Goal: Information Seeking & Learning: Learn about a topic

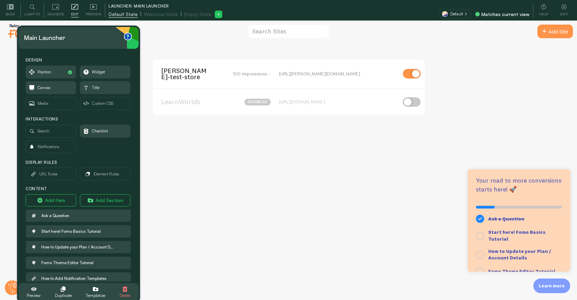
click at [160, 16] on span "Welcome State" at bounding box center [161, 14] width 34 height 7
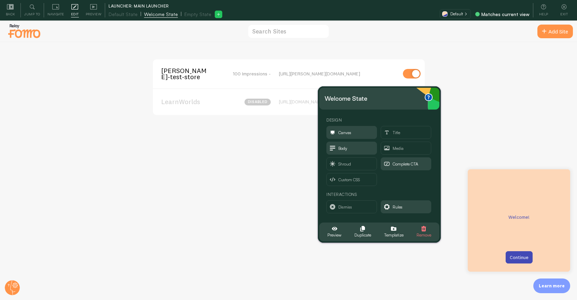
drag, startPoint x: 394, startPoint y: 176, endPoint x: 383, endPoint y: 99, distance: 77.9
click at [383, 99] on div "Welcome state" at bounding box center [379, 98] width 109 height 11
click at [406, 207] on span "Rules" at bounding box center [406, 207] width 50 height 12
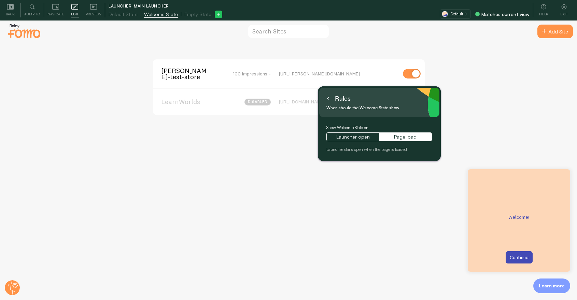
click at [325, 99] on button at bounding box center [328, 98] width 7 height 11
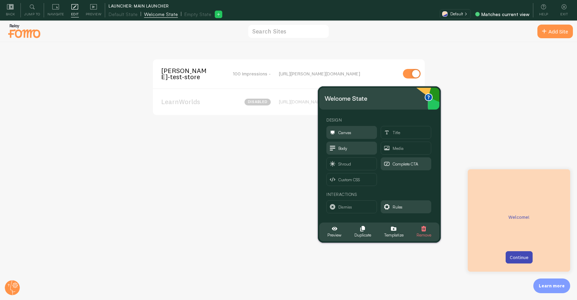
click at [161, 16] on span "Welcome State" at bounding box center [161, 14] width 34 height 7
click at [423, 227] on icon "button" at bounding box center [424, 228] width 5 height 5
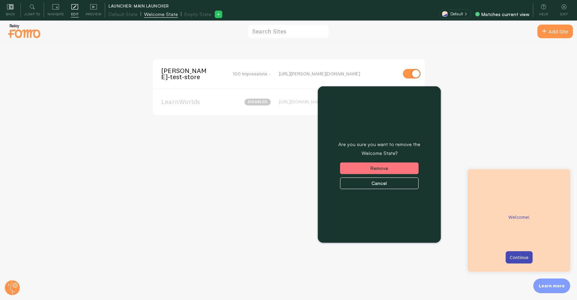
click at [372, 170] on button "Remove" at bounding box center [379, 169] width 79 height 12
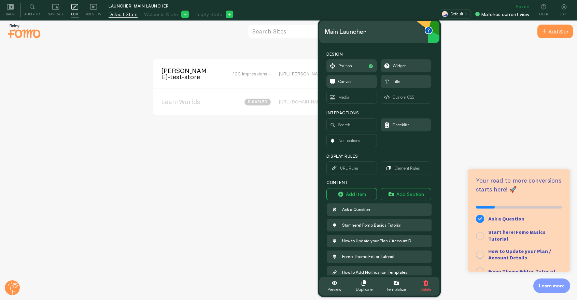
click at [117, 16] on span "Default State" at bounding box center [123, 14] width 29 height 7
click at [363, 291] on span "Duplicate" at bounding box center [364, 290] width 17 height 8
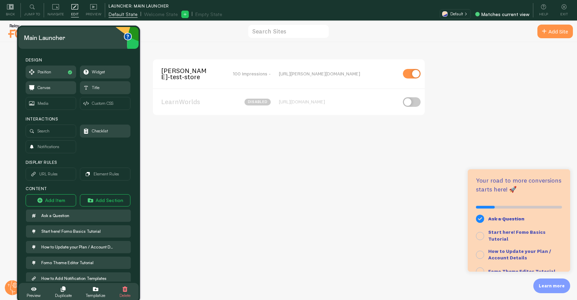
click at [199, 16] on span "Empty State" at bounding box center [208, 14] width 27 height 7
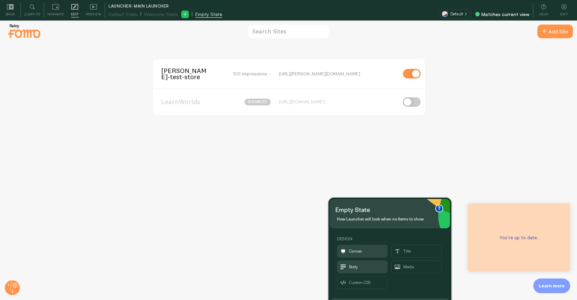
scroll to position [20, 0]
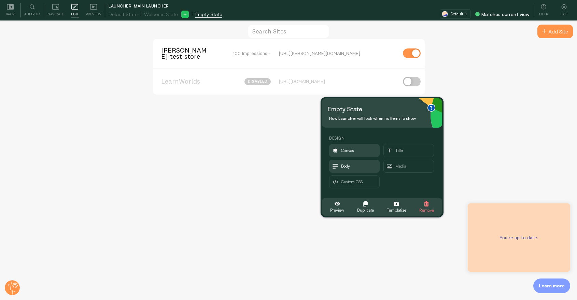
drag, startPoint x: 396, startPoint y: 212, endPoint x: 388, endPoint y: 103, distance: 109.6
click at [388, 104] on div "Empty state" at bounding box center [382, 109] width 109 height 11
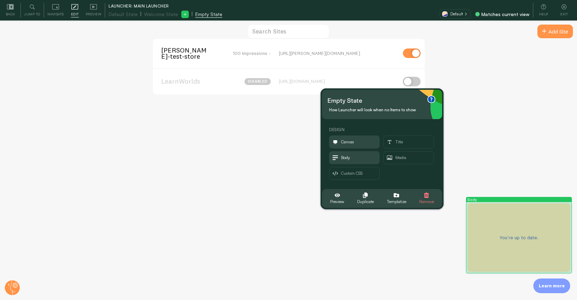
click at [518, 237] on p "You're up to date." at bounding box center [519, 237] width 86 height 7
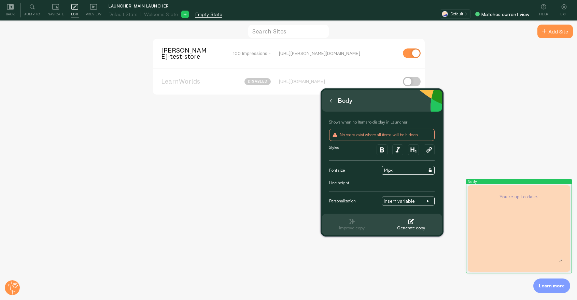
click at [330, 102] on button at bounding box center [331, 100] width 7 height 11
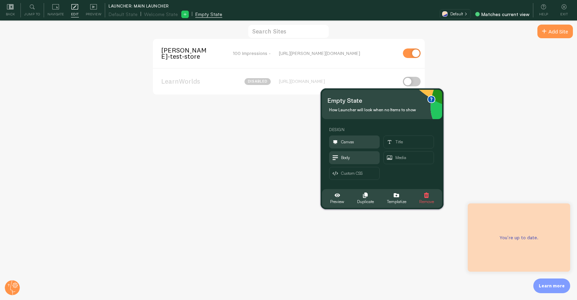
click at [427, 202] on span "Remove" at bounding box center [426, 202] width 15 height 8
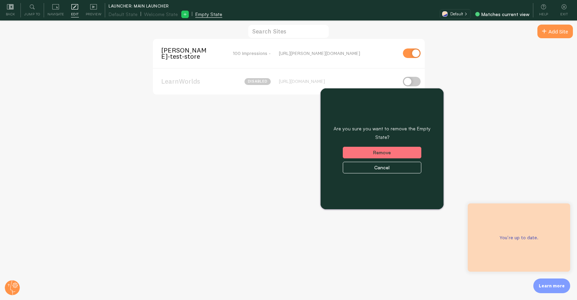
click at [388, 155] on button "Remove" at bounding box center [382, 153] width 79 height 12
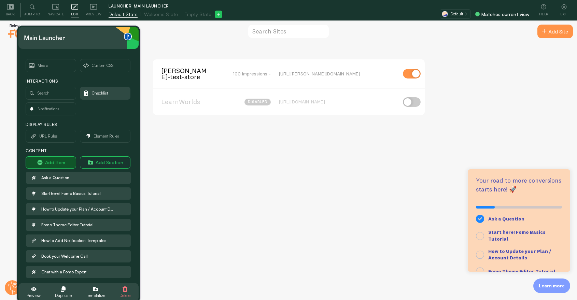
scroll to position [64, 0]
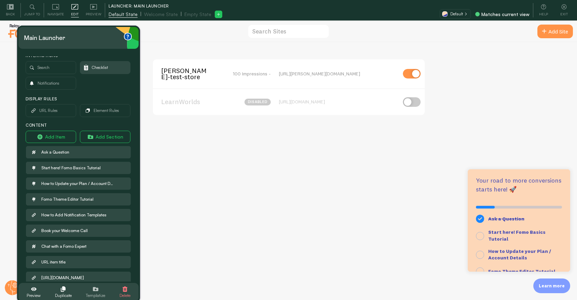
click at [94, 293] on span "Templatize" at bounding box center [95, 296] width 19 height 8
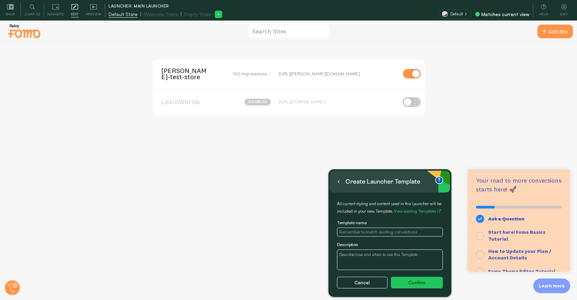
click at [380, 233] on input "text" at bounding box center [390, 232] width 106 height 9
click at [362, 281] on button "Cancel" at bounding box center [362, 283] width 51 height 12
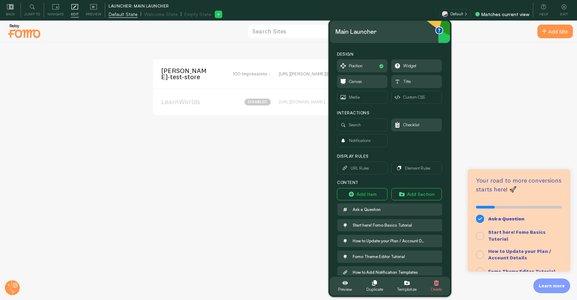
click at [156, 15] on span "Welcome State" at bounding box center [161, 14] width 34 height 7
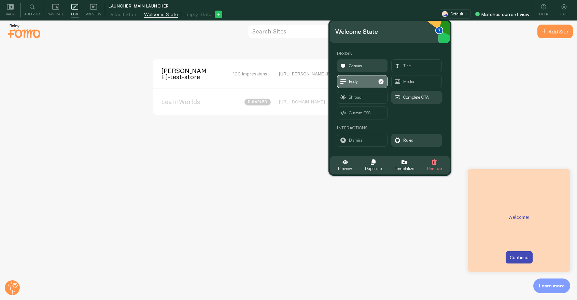
click at [363, 77] on span "Body" at bounding box center [362, 81] width 50 height 12
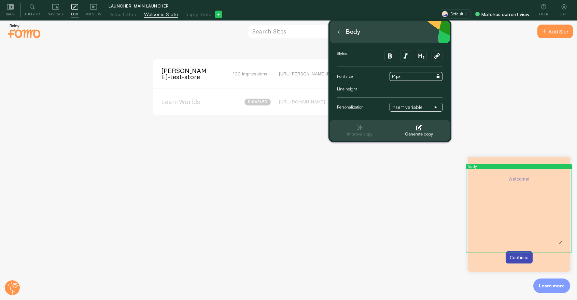
click at [419, 113] on div "Styles Font size Value inherited from Theme. Click to detach. 14px Line height …" at bounding box center [393, 84] width 112 height 66
click at [418, 106] on span "Insert variable" at bounding box center [413, 107] width 43 height 6
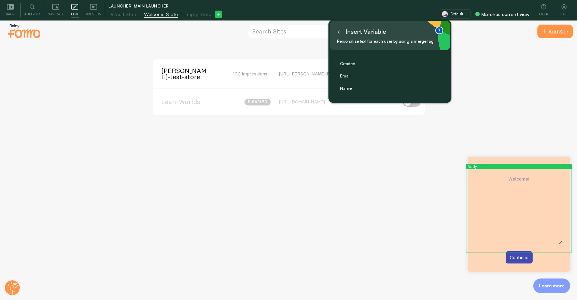
click at [335, 31] on div "Insert variable Personalize text for each user by using a merge tag" at bounding box center [390, 35] width 120 height 29
click at [338, 31] on icon at bounding box center [338, 31] width 3 height 3
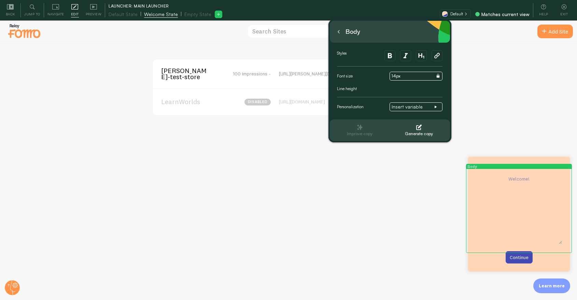
click at [338, 31] on icon at bounding box center [338, 31] width 3 height 3
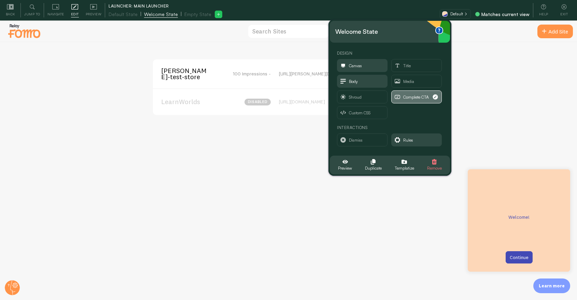
click at [412, 97] on span "Complete CTA" at bounding box center [416, 98] width 26 height 8
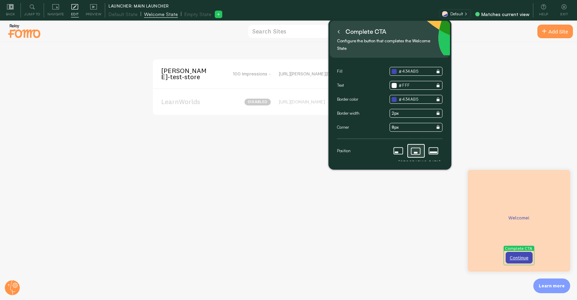
click at [335, 30] on button at bounding box center [338, 31] width 7 height 11
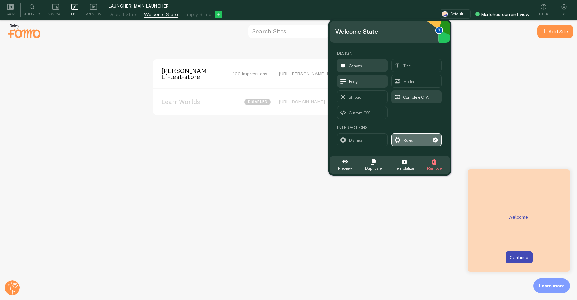
click at [399, 137] on icon "button" at bounding box center [397, 139] width 5 height 5
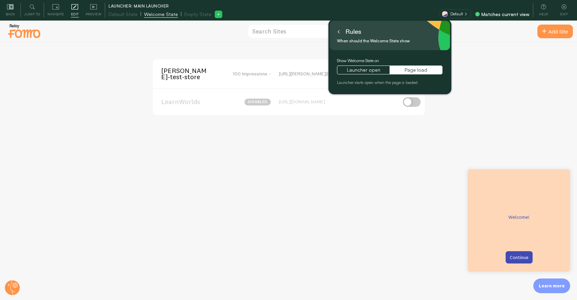
click at [339, 31] on icon at bounding box center [338, 31] width 3 height 3
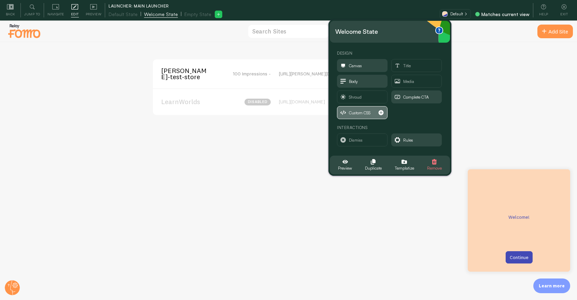
click at [358, 109] on span "Custom CSS" at bounding box center [360, 113] width 22 height 8
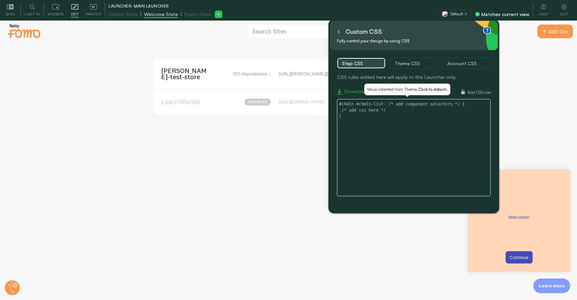
click at [427, 137] on textarea at bounding box center [414, 147] width 154 height 97
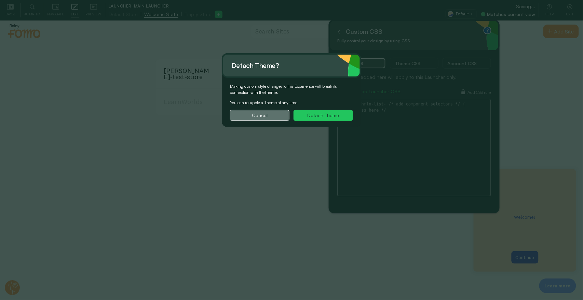
click at [269, 115] on button "Cancel" at bounding box center [259, 115] width 59 height 11
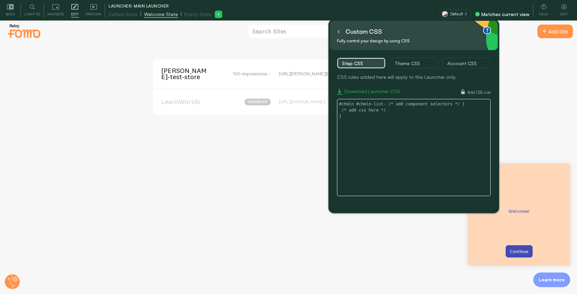
click at [340, 33] on icon at bounding box center [338, 31] width 3 height 3
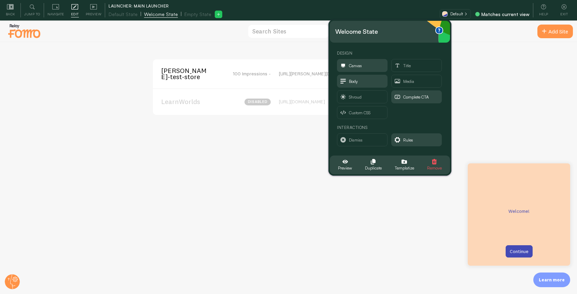
click at [433, 165] on span "Remove" at bounding box center [434, 169] width 15 height 8
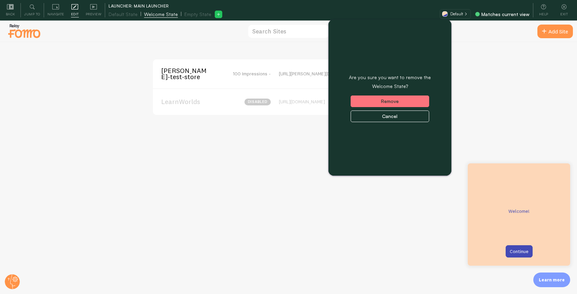
click at [400, 103] on button "Remove" at bounding box center [390, 102] width 79 height 12
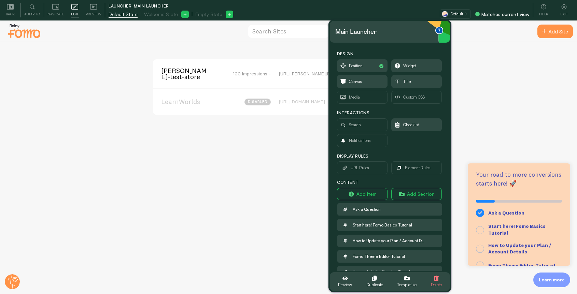
click at [146, 13] on span "Welcome State" at bounding box center [161, 14] width 34 height 7
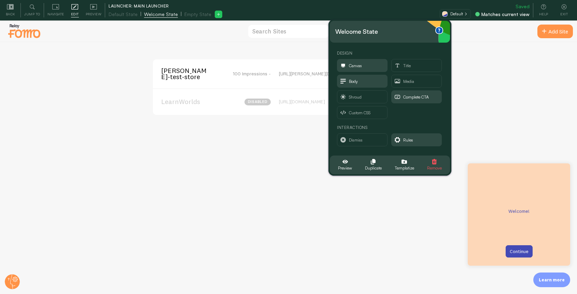
click at [433, 162] on icon "button" at bounding box center [434, 161] width 5 height 5
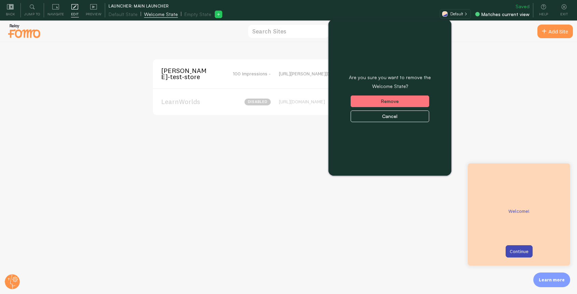
click at [398, 104] on button "Remove" at bounding box center [390, 102] width 79 height 12
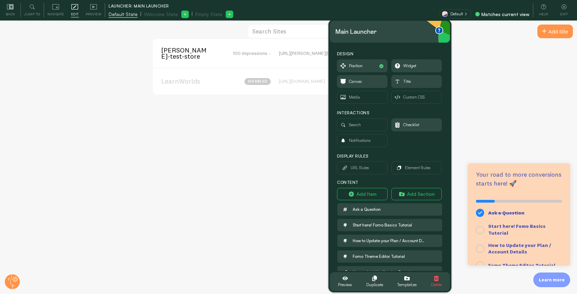
scroll to position [38, 0]
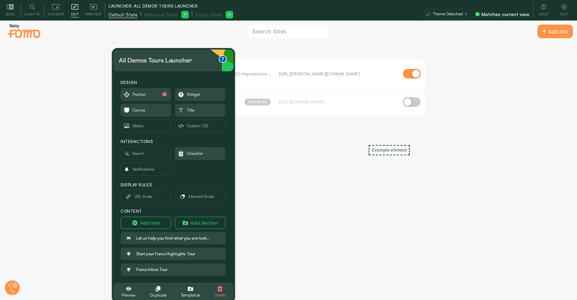
drag, startPoint x: 95, startPoint y: 38, endPoint x: 292, endPoint y: 61, distance: 198.5
click at [192, 61] on div "All demos tours launcher" at bounding box center [155, 60] width 73 height 11
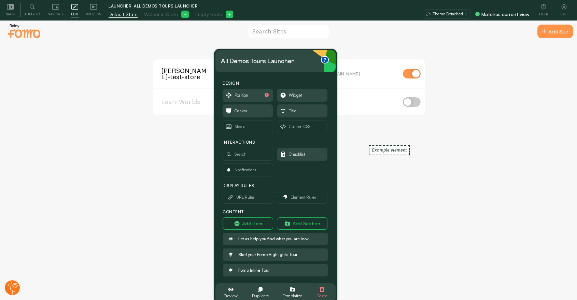
click at [15, 285] on icon at bounding box center [15, 286] width 2 height 2
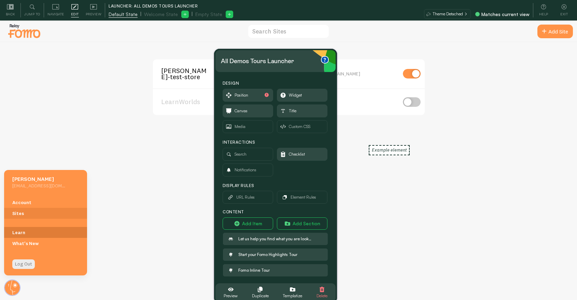
click at [26, 234] on link "Learn" at bounding box center [45, 232] width 83 height 11
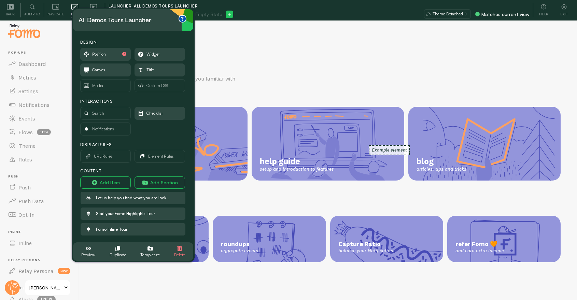
drag, startPoint x: 288, startPoint y: 60, endPoint x: 146, endPoint y: 19, distance: 148.2
click at [146, 19] on div "All demos tours launcher" at bounding box center [115, 20] width 73 height 11
click at [105, 50] on span "Position" at bounding box center [106, 54] width 50 height 12
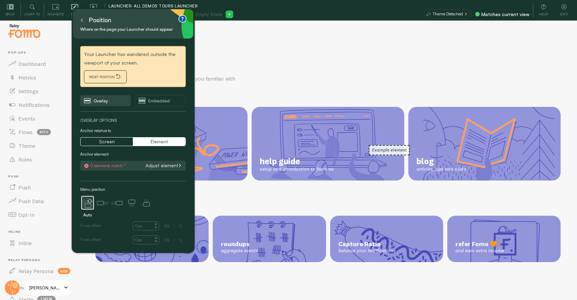
click at [106, 78] on span "RESET POSITION" at bounding box center [105, 77] width 32 height 8
click at [105, 75] on span "RESET POSITION" at bounding box center [105, 77] width 32 height 8
click at [170, 103] on button "Embedded" at bounding box center [160, 100] width 51 height 11
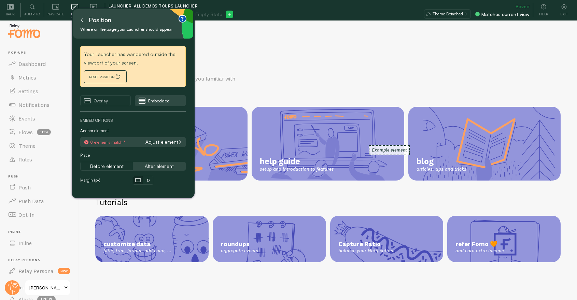
click at [161, 141] on button "Adjust element" at bounding box center [163, 142] width 41 height 6
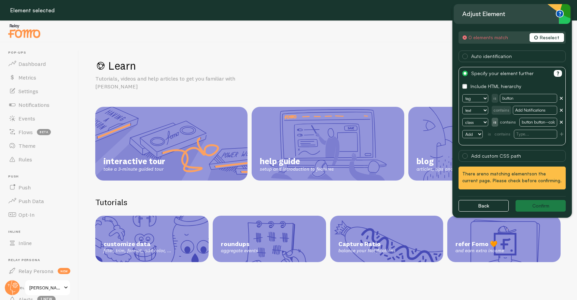
click at [559, 38] on button "Reselect" at bounding box center [547, 37] width 35 height 9
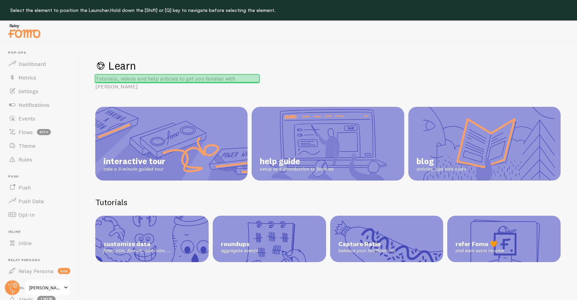
click at [237, 78] on p "Tutorials, videos and help articles to get you familiar with [PERSON_NAME]" at bounding box center [177, 83] width 164 height 16
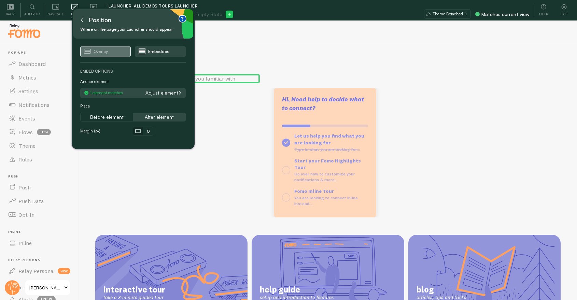
click at [98, 53] on span "Overlay" at bounding box center [101, 52] width 14 height 8
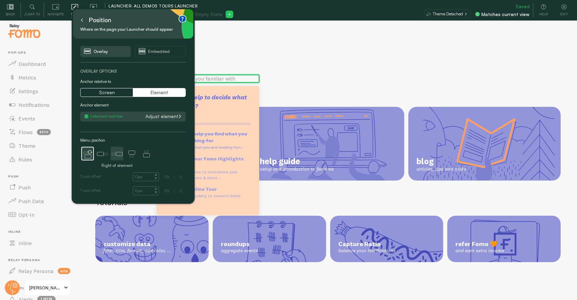
click at [122, 156] on icon at bounding box center [117, 154] width 14 height 14
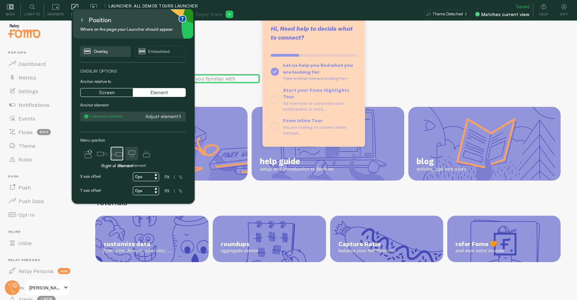
click at [128, 156] on icon at bounding box center [132, 154] width 14 height 14
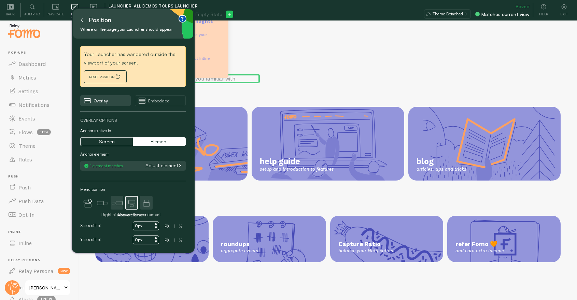
click at [146, 203] on icon at bounding box center [147, 203] width 14 height 14
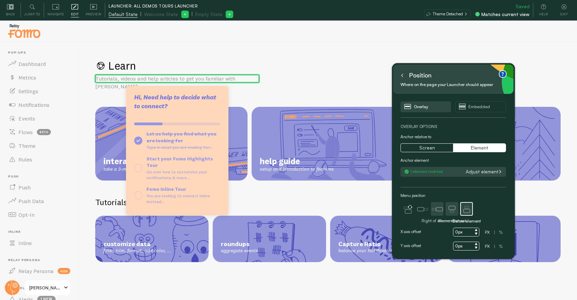
drag, startPoint x: 139, startPoint y: 23, endPoint x: 459, endPoint y: 78, distance: 325.2
click at [459, 78] on div "Position" at bounding box center [453, 75] width 109 height 11
click at [481, 173] on button "Adjust element" at bounding box center [484, 172] width 41 height 6
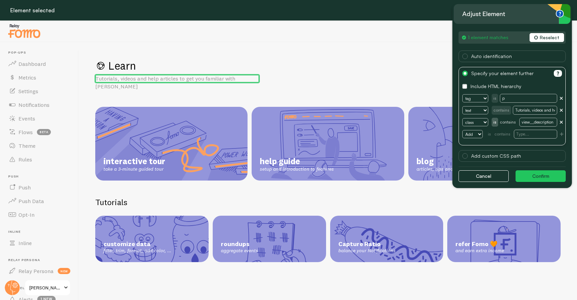
click at [538, 35] on icon "button" at bounding box center [536, 37] width 4 height 4
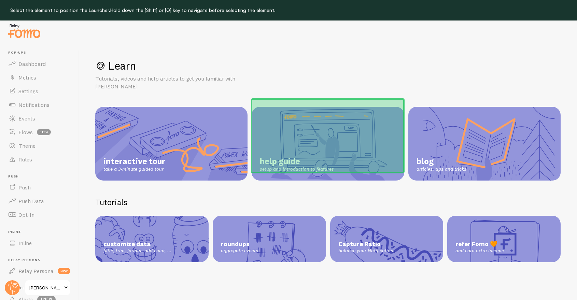
click at [294, 120] on link "help guide setup and introduction to features" at bounding box center [328, 144] width 152 height 74
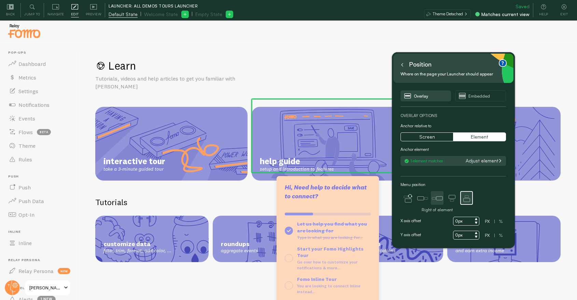
click at [441, 196] on icon at bounding box center [438, 199] width 14 height 14
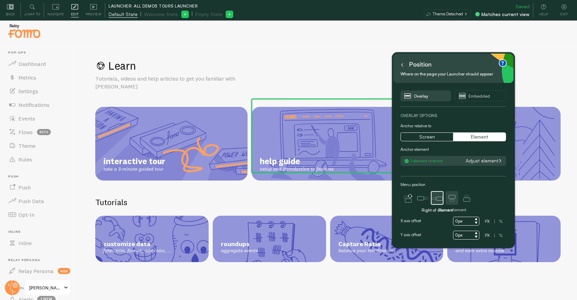
click at [453, 197] on icon at bounding box center [452, 199] width 14 height 14
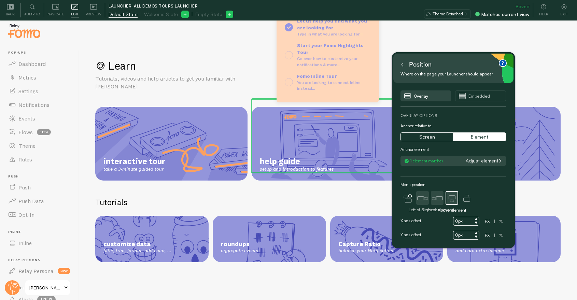
click at [417, 196] on icon at bounding box center [423, 199] width 14 height 14
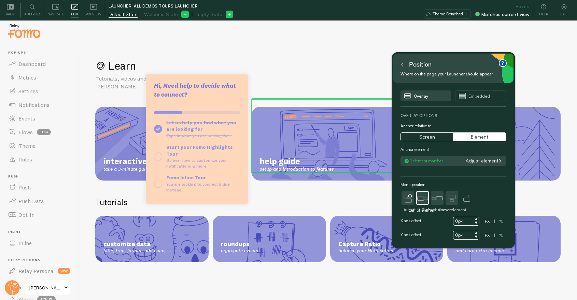
click at [405, 194] on icon at bounding box center [408, 199] width 14 height 14
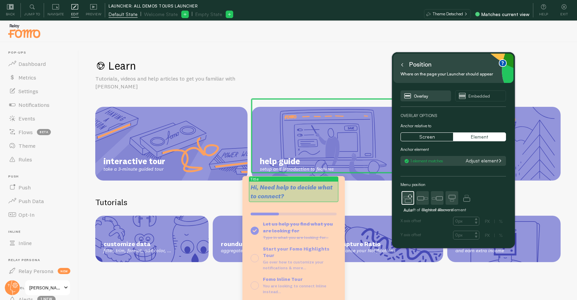
click at [285, 196] on p "Hi, Need help to decide what to connect?" at bounding box center [294, 191] width 86 height 17
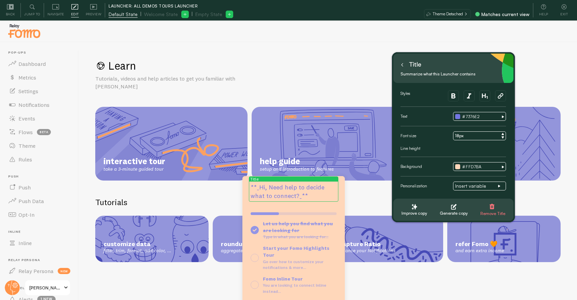
drag, startPoint x: 294, startPoint y: 196, endPoint x: 265, endPoint y: 196, distance: 29.0
click at [265, 196] on textarea "**_Hi, Need help to decide what to connect?_**" at bounding box center [294, 191] width 86 height 17
click at [408, 65] on div "Title" at bounding box center [410, 64] width 23 height 11
type textarea "**_Hi, Need help to decide what to learn next?_**"
click at [403, 62] on button at bounding box center [402, 64] width 7 height 11
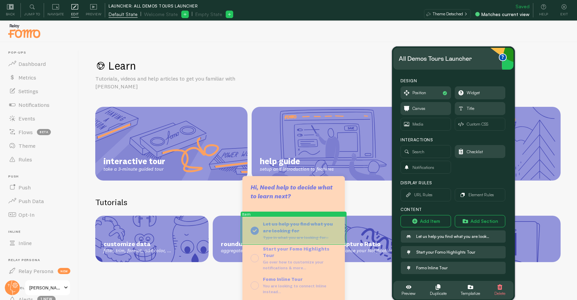
scroll to position [20, 0]
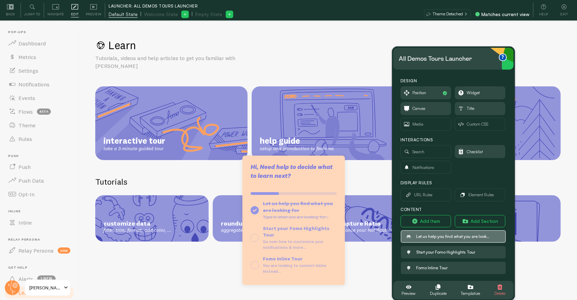
click at [451, 234] on strong "Let us help you find what you are looking for" at bounding box center [457, 236] width 83 height 5
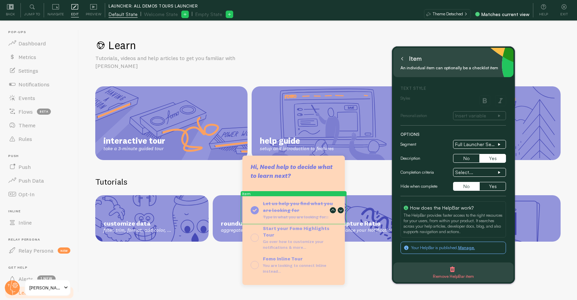
click at [405, 60] on button at bounding box center [402, 58] width 7 height 11
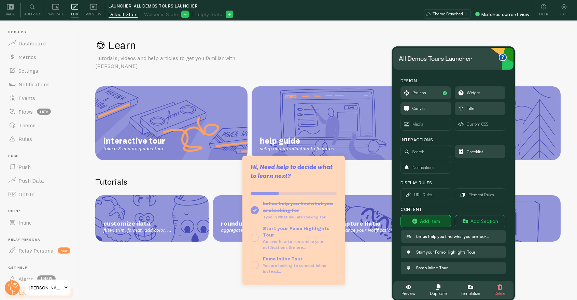
click at [441, 218] on button "Add Item" at bounding box center [426, 221] width 51 height 12
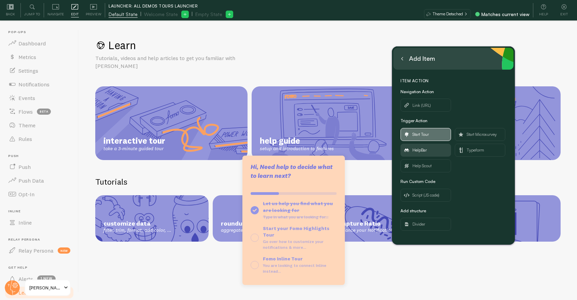
click at [437, 135] on span "Start Tour" at bounding box center [426, 134] width 50 height 12
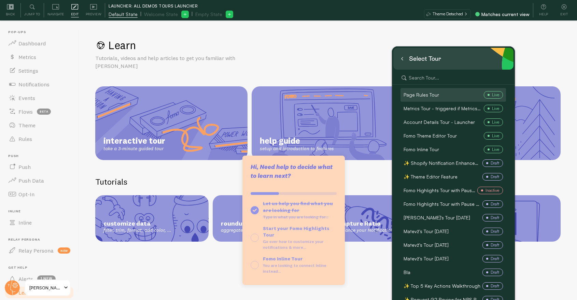
click at [426, 93] on span "Page Rules Tour" at bounding box center [422, 95] width 36 height 7
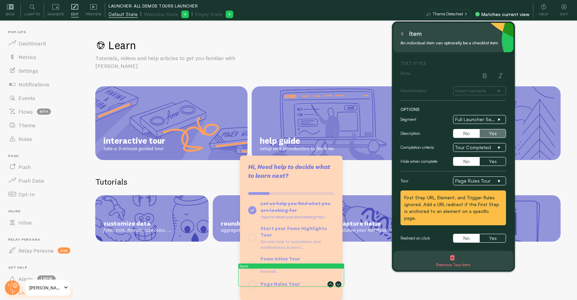
click at [488, 132] on button "Yes" at bounding box center [493, 133] width 26 height 9
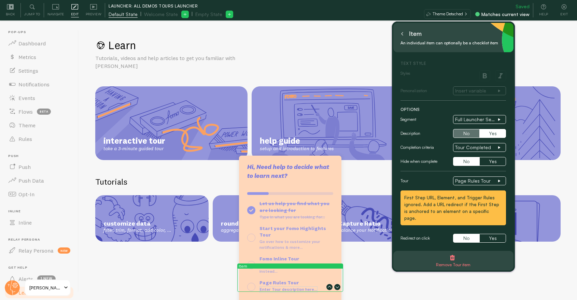
click at [459, 130] on button "No" at bounding box center [466, 133] width 26 height 9
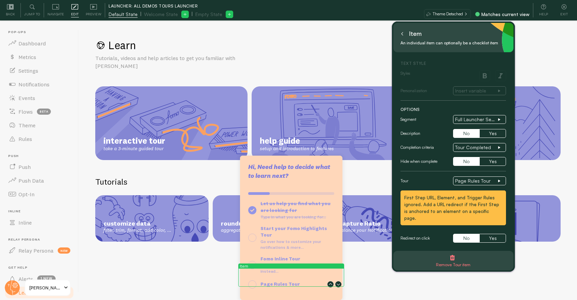
drag, startPoint x: 428, startPoint y: 195, endPoint x: 491, endPoint y: 205, distance: 63.3
click at [491, 205] on div "First Step URL, Element, and Trigger Rules ignored. Add a URL redirect if the F…" at bounding box center [453, 207] width 98 height 27
click at [492, 234] on button "Yes" at bounding box center [493, 238] width 26 height 9
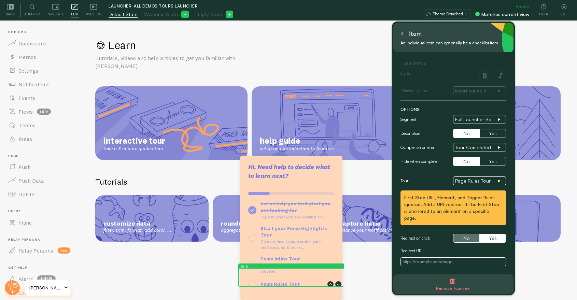
click at [466, 234] on button "No" at bounding box center [466, 238] width 26 height 9
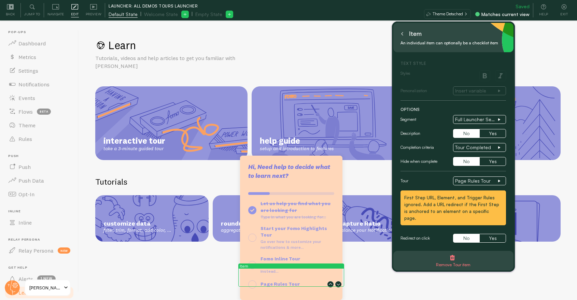
click at [403, 35] on icon at bounding box center [402, 33] width 3 height 3
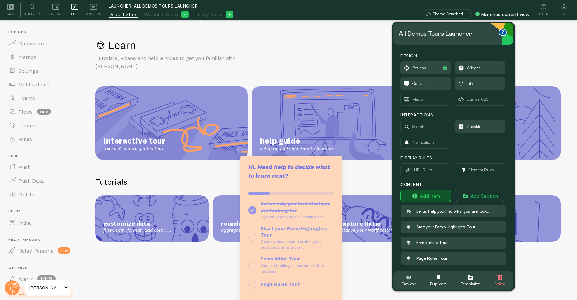
click at [436, 195] on button "Add Item" at bounding box center [426, 196] width 51 height 12
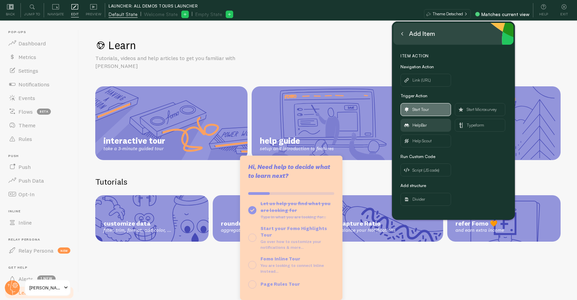
click at [437, 111] on span "Start Tour" at bounding box center [426, 110] width 50 height 12
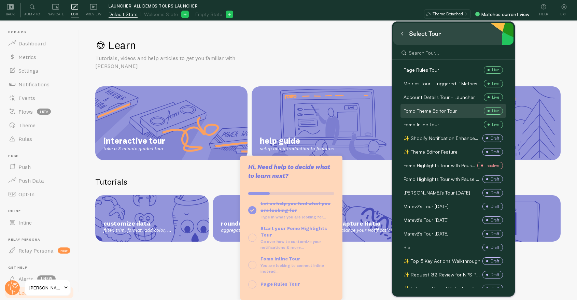
click at [441, 109] on span "Fomo Theme Editor Tour" at bounding box center [430, 111] width 53 height 7
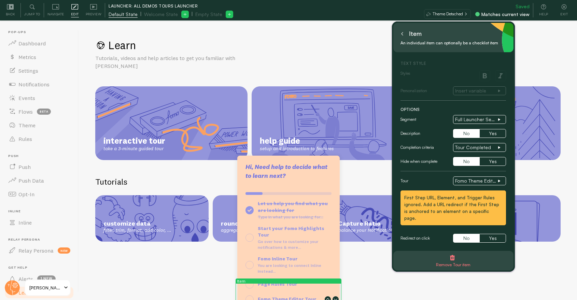
click at [403, 35] on icon at bounding box center [402, 33] width 3 height 3
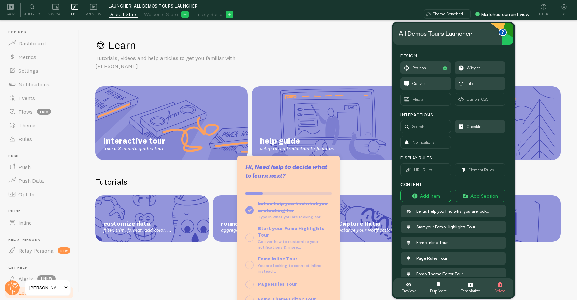
scroll to position [0, 0]
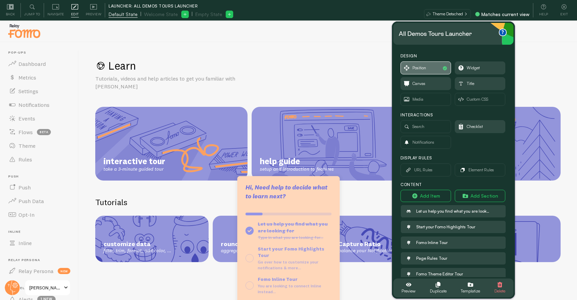
click at [425, 69] on span "Position" at bounding box center [420, 68] width 14 height 8
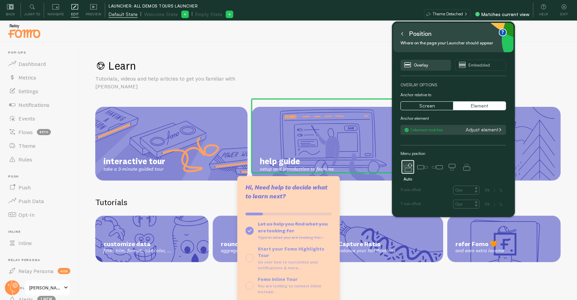
click at [483, 135] on div "1 element matches Adjust element" at bounding box center [454, 130] width 106 height 10
click at [483, 130] on button "Adjust element" at bounding box center [484, 130] width 41 height 6
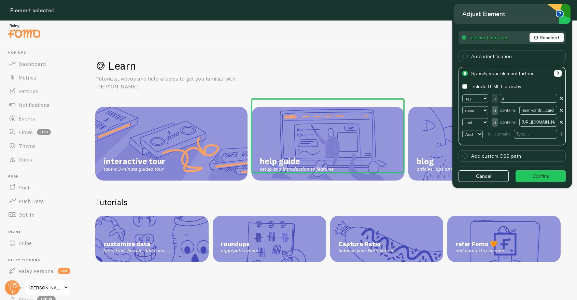
click at [559, 40] on button "Reselect" at bounding box center [547, 37] width 35 height 9
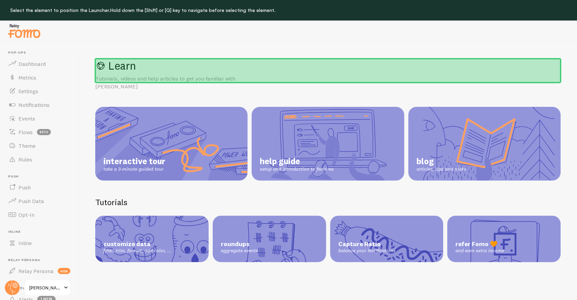
click at [357, 73] on div "Learn Tutorials, videos and help articles to get you familiar with Fomo" at bounding box center [328, 75] width 466 height 32
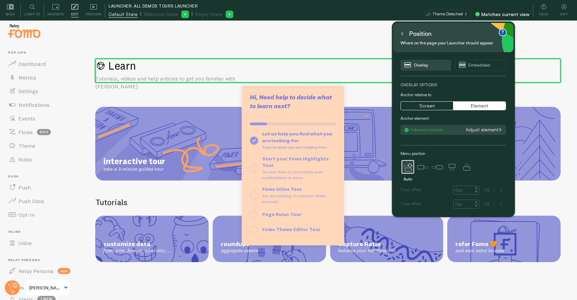
click at [405, 36] on button at bounding box center [402, 33] width 7 height 11
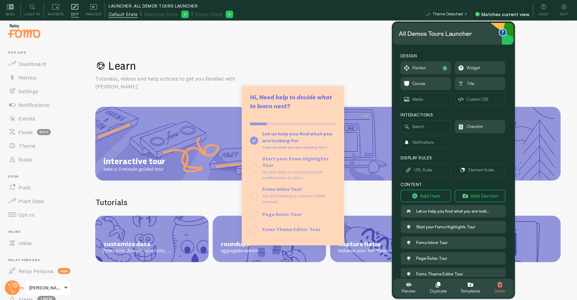
scroll to position [3, 0]
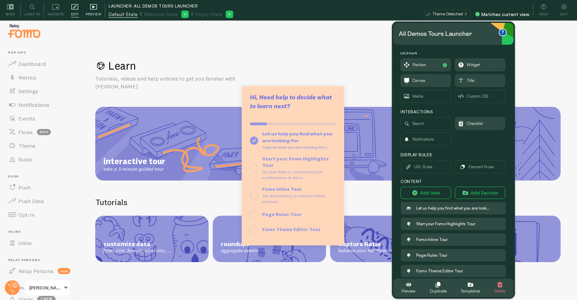
click at [94, 8] on icon at bounding box center [93, 6] width 7 height 7
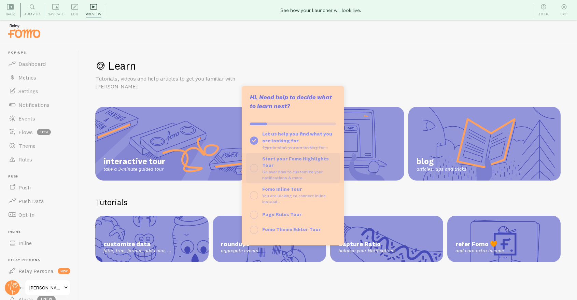
click at [288, 162] on div "Start your Fomo Highlights Tour" at bounding box center [299, 162] width 74 height 13
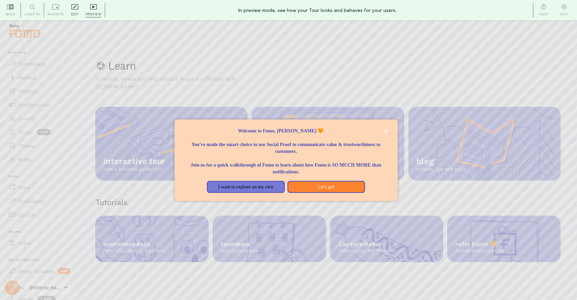
click at [77, 9] on icon at bounding box center [74, 6] width 7 height 7
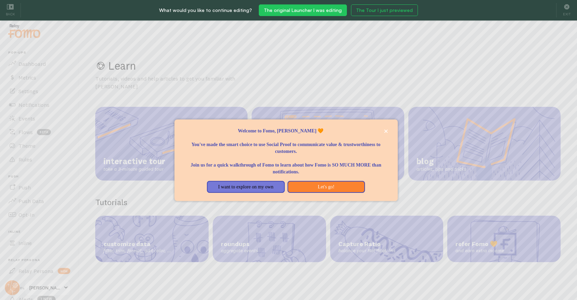
click at [321, 7] on button "The original Launcher I was editing" at bounding box center [303, 10] width 88 height 12
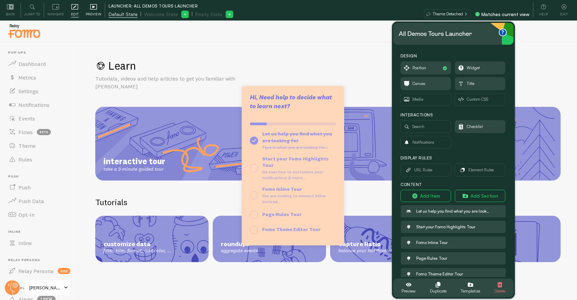
click at [93, 9] on icon at bounding box center [93, 6] width 7 height 7
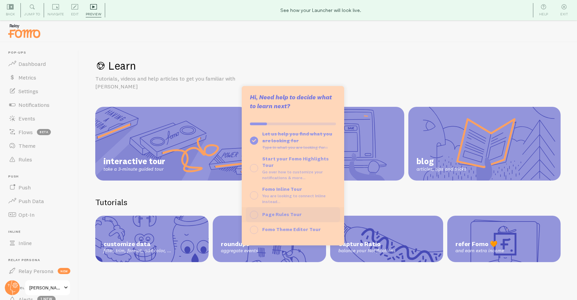
click at [281, 211] on strong "Page Rules Tour" at bounding box center [282, 214] width 40 height 6
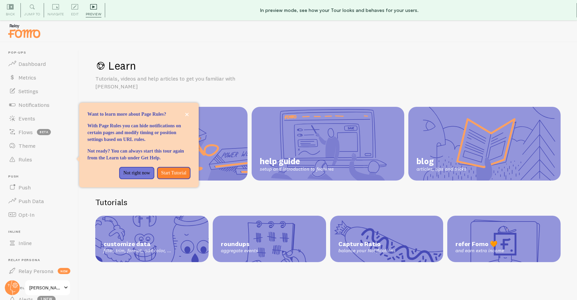
scroll to position [20, 0]
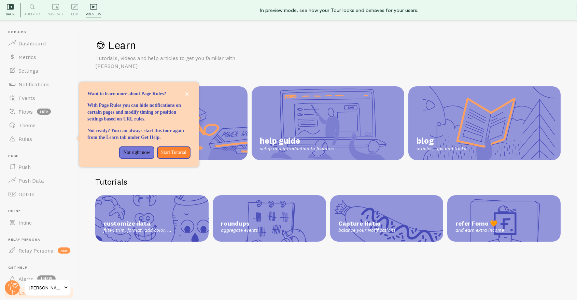
click at [8, 7] on icon at bounding box center [10, 6] width 7 height 7
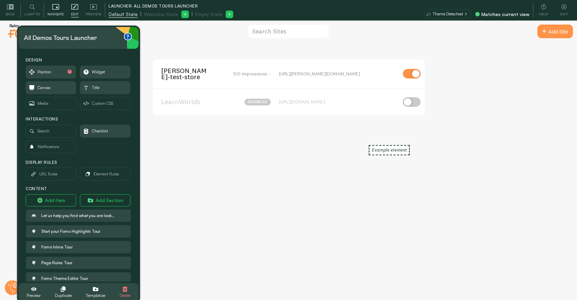
click at [57, 9] on icon at bounding box center [55, 6] width 7 height 5
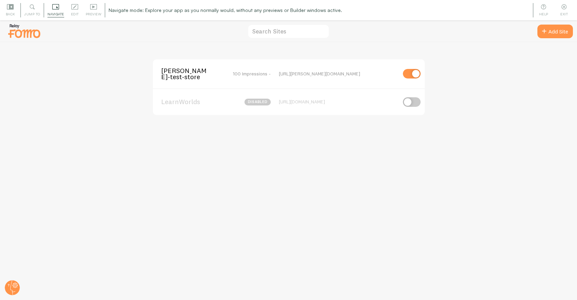
click at [193, 73] on span "[PERSON_NAME]-test-store" at bounding box center [188, 74] width 55 height 13
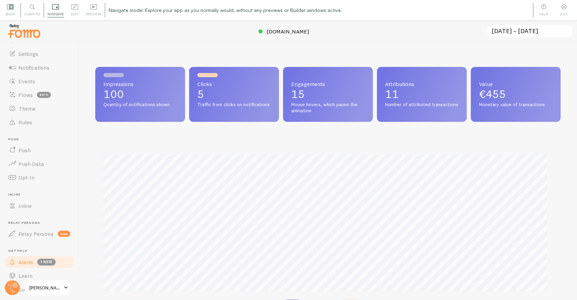
scroll to position [20, 0]
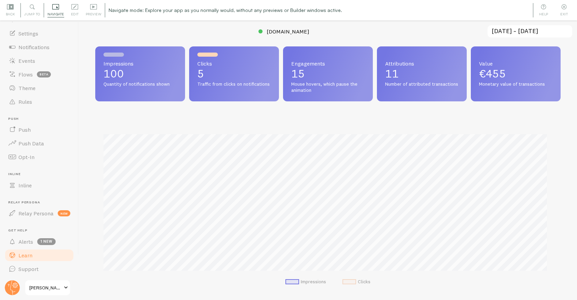
click at [36, 256] on link "Learn" at bounding box center [39, 256] width 70 height 14
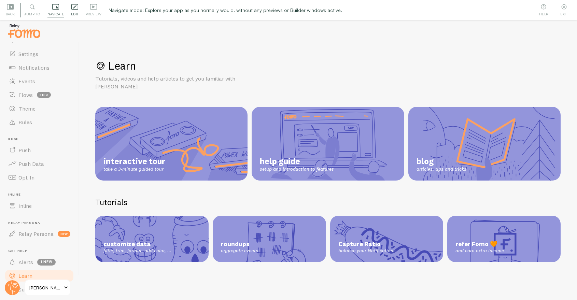
click at [77, 5] on icon at bounding box center [74, 6] width 7 height 7
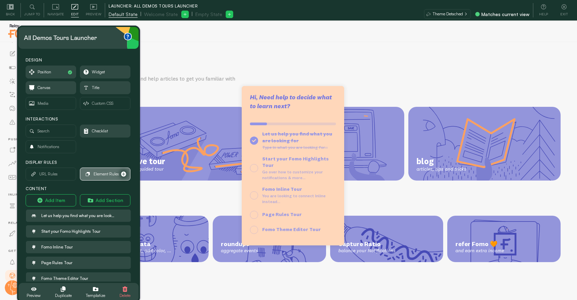
scroll to position [3, 0]
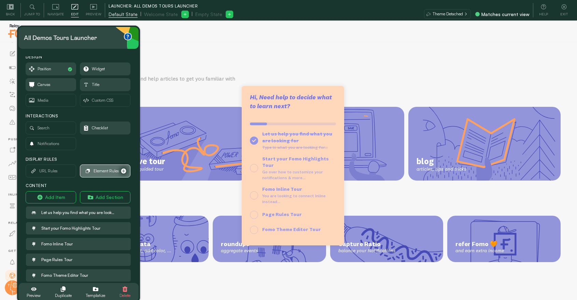
click at [97, 168] on span "Element Rules" at bounding box center [107, 171] width 26 height 8
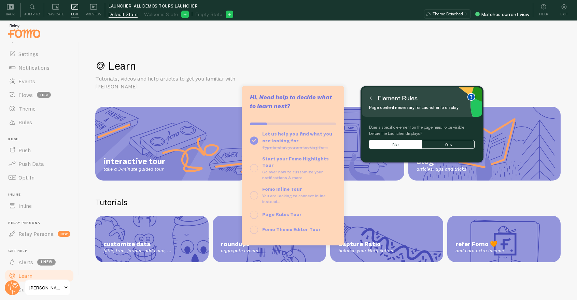
click at [372, 99] on icon at bounding box center [370, 98] width 3 height 3
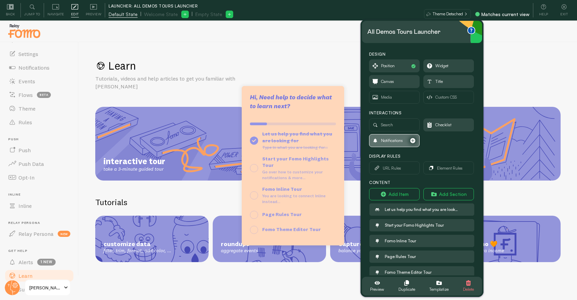
click at [403, 135] on span "Notifications" at bounding box center [395, 141] width 50 height 12
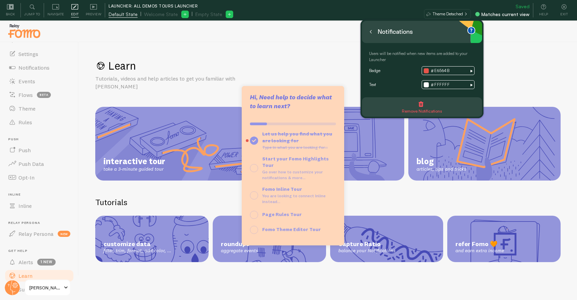
click at [414, 103] on span "Remove Notifications" at bounding box center [422, 108] width 40 height 14
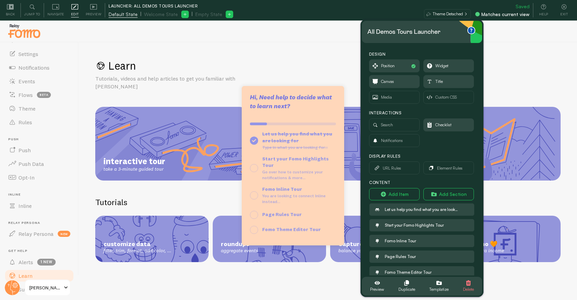
click at [398, 121] on span "Search" at bounding box center [395, 125] width 50 height 12
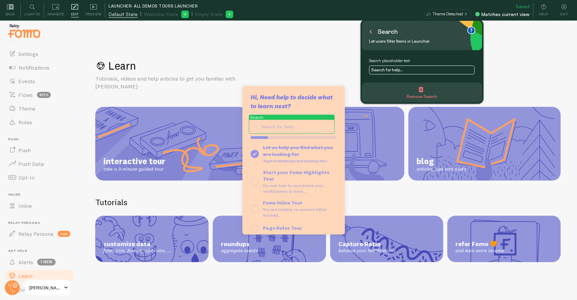
click at [401, 73] on input "Search for help..." at bounding box center [422, 70] width 106 height 9
click at [370, 33] on icon at bounding box center [370, 31] width 3 height 3
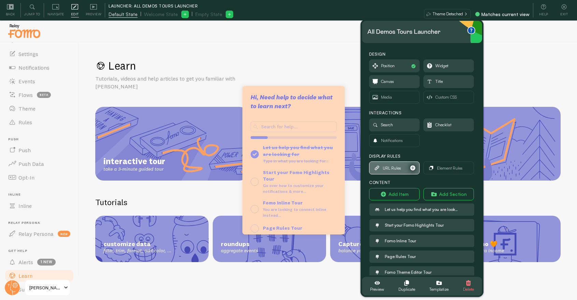
click at [403, 166] on span "URL Rules" at bounding box center [395, 168] width 50 height 12
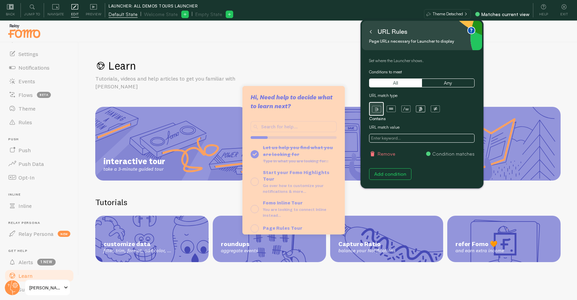
click at [394, 140] on input "text" at bounding box center [422, 138] width 106 height 9
type input "/learn"
click at [397, 171] on button "Add condition" at bounding box center [390, 174] width 42 height 12
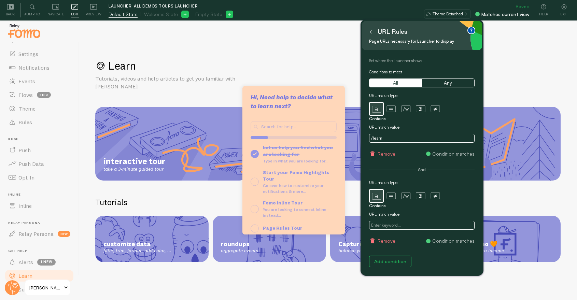
click at [388, 239] on button "Remove" at bounding box center [382, 241] width 26 height 7
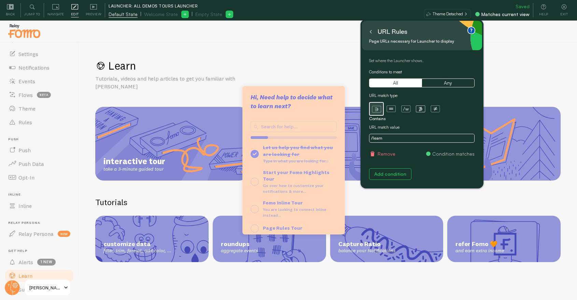
click at [370, 33] on button at bounding box center [371, 31] width 7 height 11
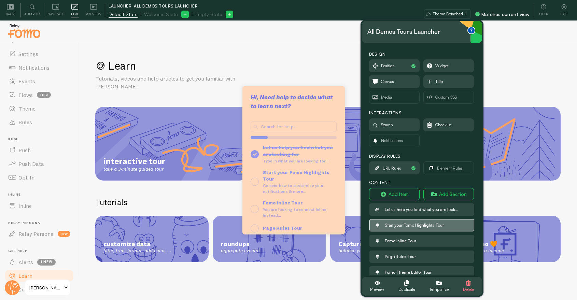
scroll to position [3, 0]
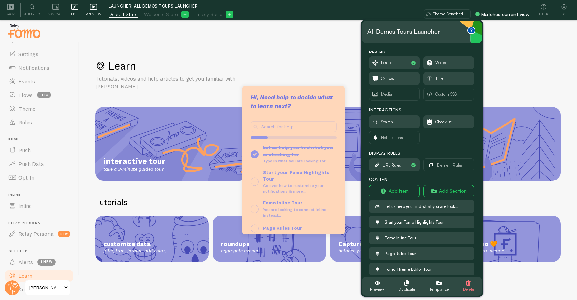
click at [90, 8] on icon at bounding box center [93, 6] width 7 height 5
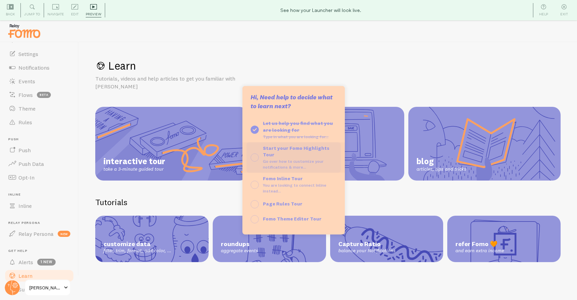
scroll to position [0, 0]
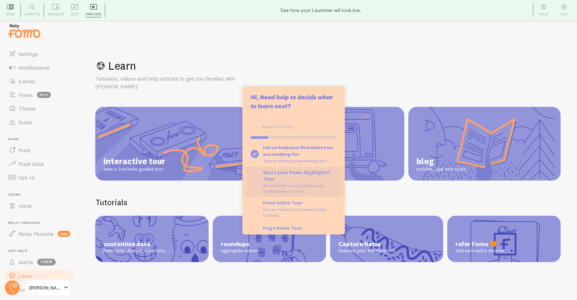
type input "9"
type input "i"
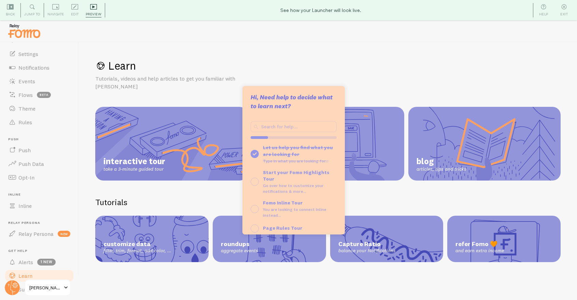
click at [361, 66] on h1 "Learn" at bounding box center [328, 66] width 466 height 14
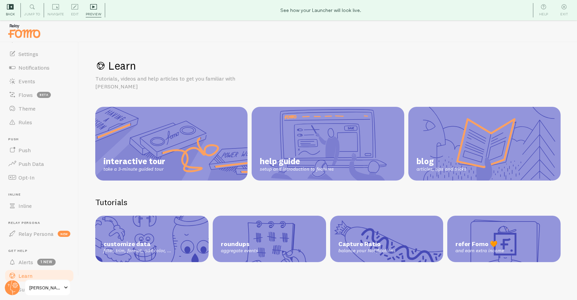
click at [3, 6] on div "Back" at bounding box center [10, 10] width 20 height 14
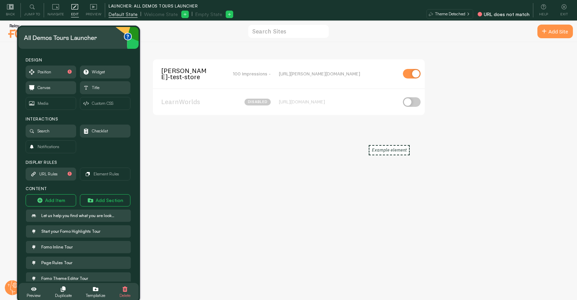
click at [62, 1] on div "Back Jump to Navigate Edit Editing is locked and can only be edited by [PERSON_…" at bounding box center [288, 10] width 577 height 20
click at [56, 11] on span "Navigate" at bounding box center [55, 14] width 17 height 6
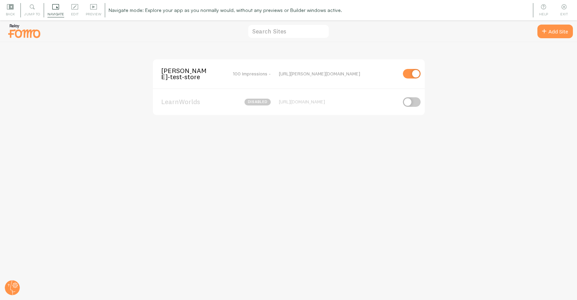
click at [184, 70] on span "[PERSON_NAME]-test-store" at bounding box center [188, 74] width 55 height 13
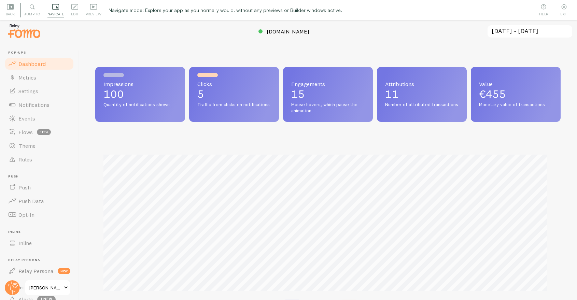
scroll to position [37, 0]
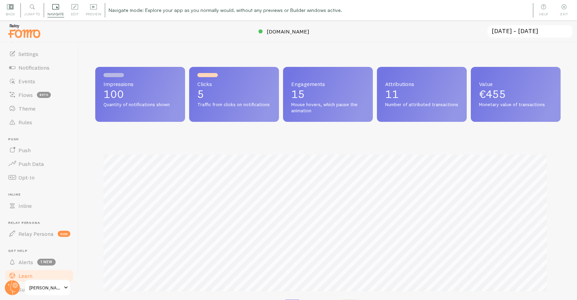
click at [30, 276] on span "Learn" at bounding box center [25, 276] width 14 height 7
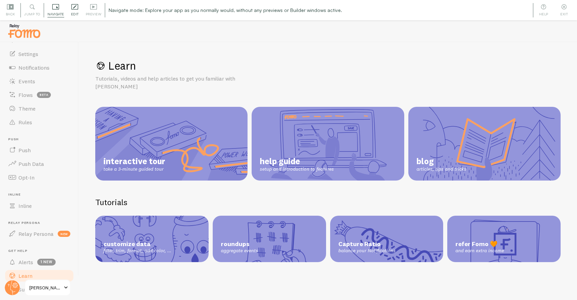
click at [78, 12] on div "Edit Editing is locked and can only be edited by [PERSON_NAME] & Designers" at bounding box center [75, 10] width 15 height 14
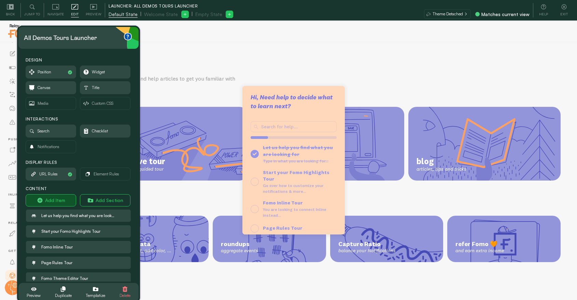
click at [62, 198] on button "Add Item" at bounding box center [51, 200] width 51 height 12
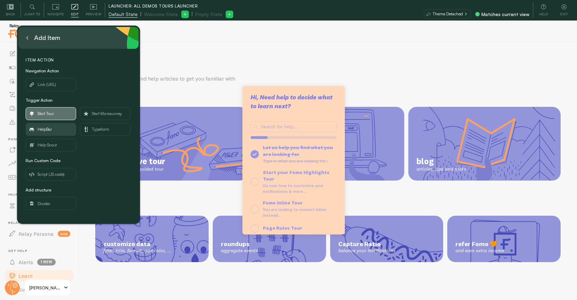
click at [55, 112] on span "Start Tour" at bounding box center [51, 114] width 50 height 12
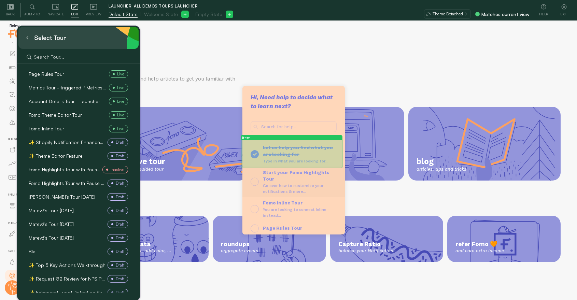
scroll to position [24, 0]
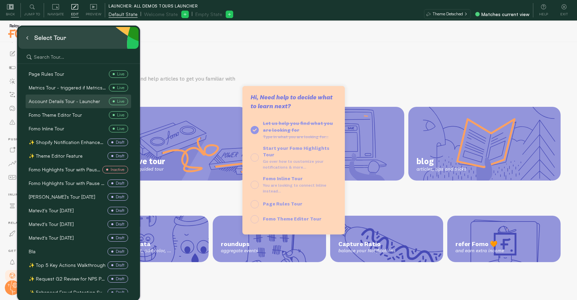
click at [58, 100] on span "Account Details Tour - Launcher" at bounding box center [64, 101] width 71 height 7
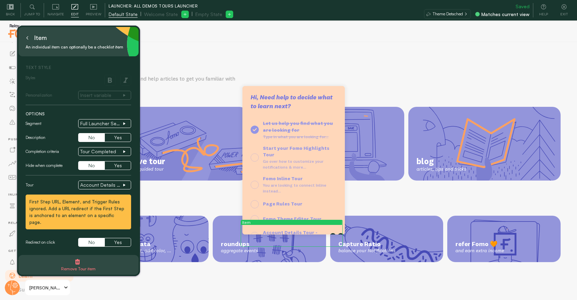
click at [29, 39] on button at bounding box center [27, 37] width 7 height 11
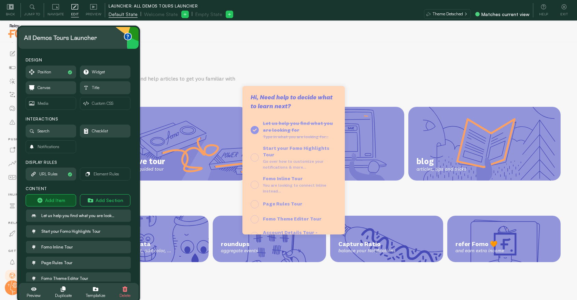
click at [60, 197] on button "Add Item" at bounding box center [51, 200] width 51 height 12
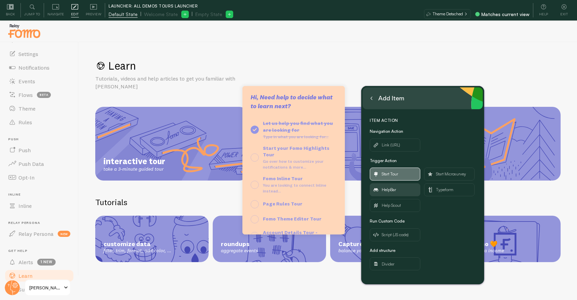
click at [388, 175] on span "Start Tour" at bounding box center [390, 174] width 16 height 8
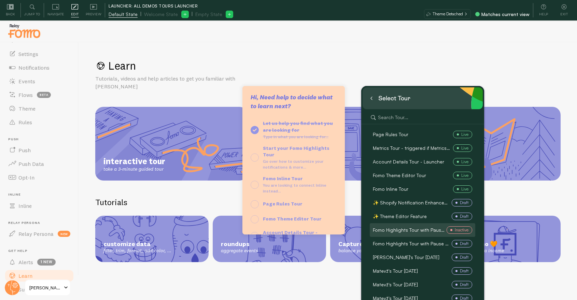
scroll to position [76, 0]
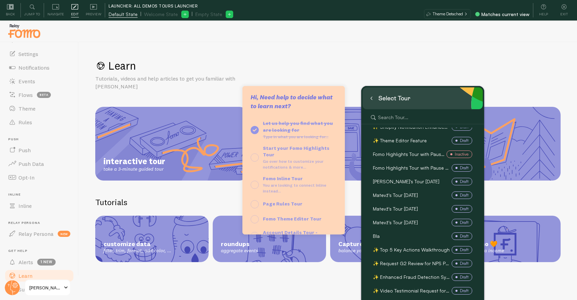
click at [374, 98] on button at bounding box center [371, 98] width 7 height 11
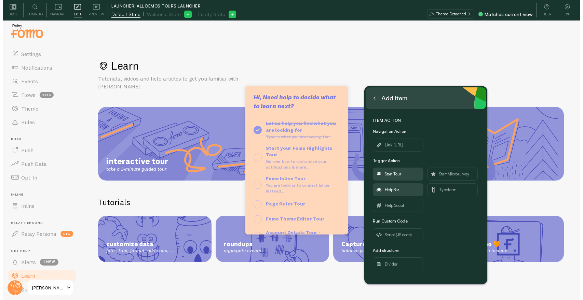
scroll to position [0, 0]
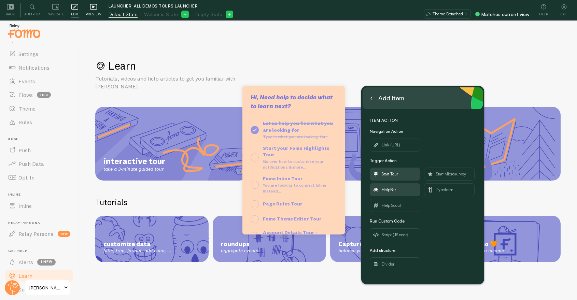
click at [93, 10] on icon at bounding box center [93, 6] width 7 height 7
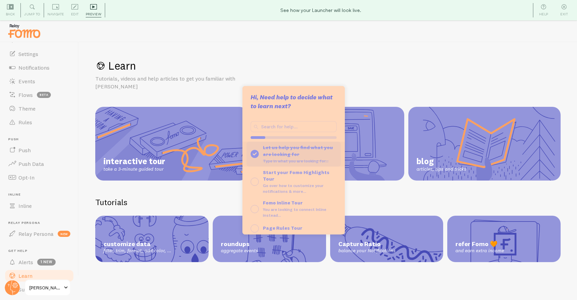
click at [292, 152] on strong "Let us help you find what you are looking for" at bounding box center [298, 150] width 70 height 13
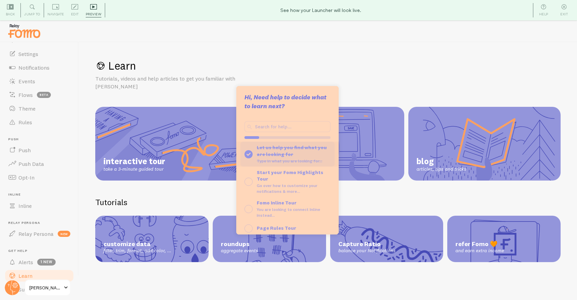
click at [275, 151] on div "Let us help you find what you are looking for" at bounding box center [294, 150] width 74 height 13
